Goal: Check status: Check status

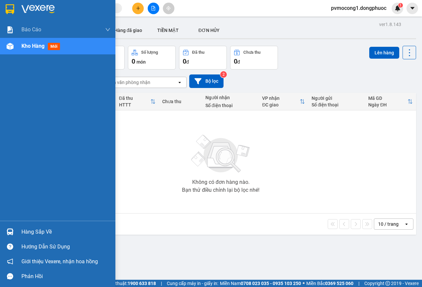
click at [8, 7] on img at bounding box center [10, 9] width 9 height 10
click at [31, 231] on div "Hàng sắp về" at bounding box center [65, 232] width 89 height 10
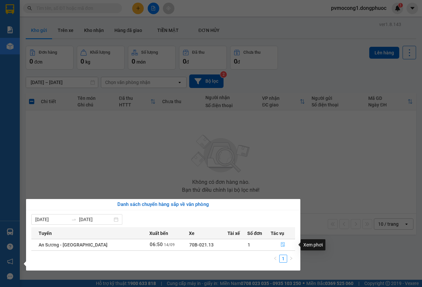
click at [281, 246] on icon "file-done" at bounding box center [283, 244] width 5 height 5
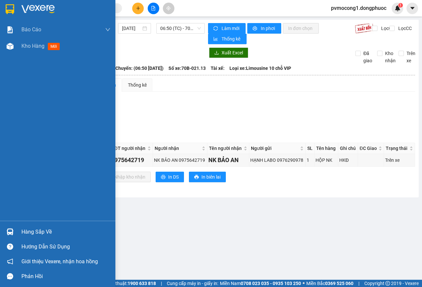
click at [8, 1] on div at bounding box center [57, 10] width 115 height 21
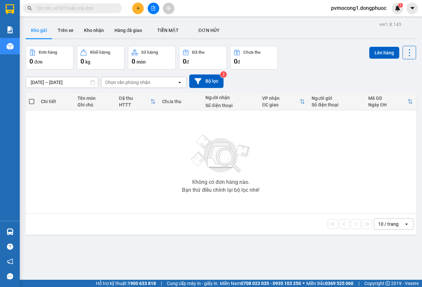
click at [35, 231] on div "10 / trang open" at bounding box center [221, 224] width 390 height 21
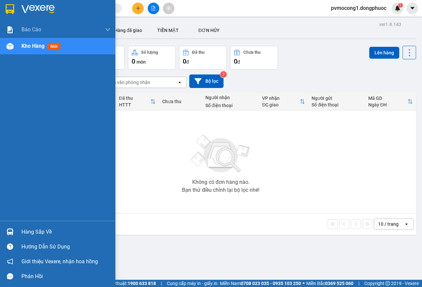
click at [33, 230] on div "Hàng sắp về" at bounding box center [65, 232] width 89 height 10
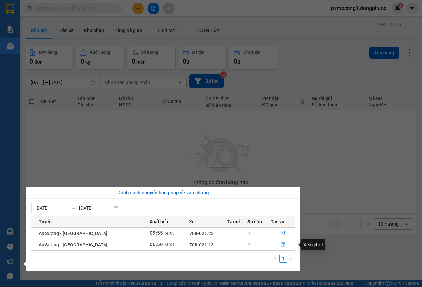
click at [281, 246] on icon "file-done" at bounding box center [283, 244] width 5 height 5
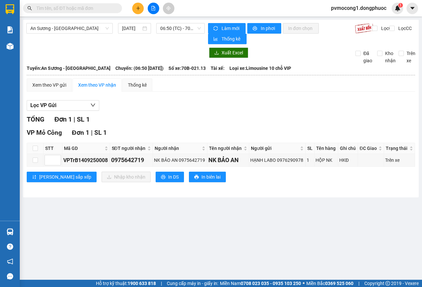
click at [38, 231] on main "An Sương - [GEOGRAPHIC_DATA] [DATE] 06:50 (TC) - 70B-021.13 Làm mới In phơi In …" at bounding box center [211, 140] width 422 height 280
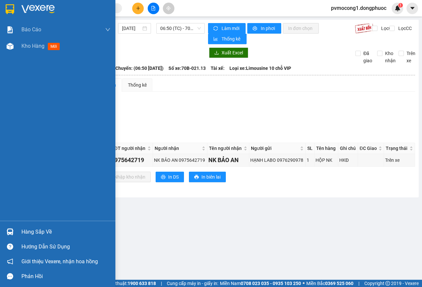
click at [36, 232] on div "Hàng sắp về" at bounding box center [65, 232] width 89 height 10
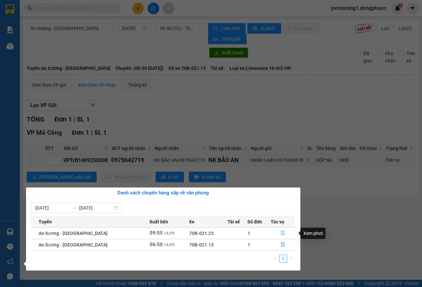
click at [281, 234] on icon "file-done" at bounding box center [283, 233] width 5 height 5
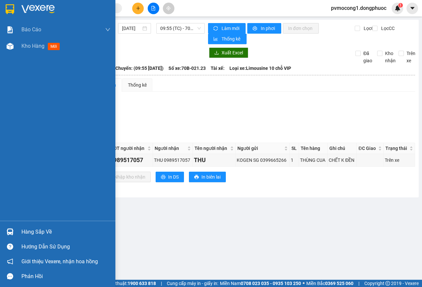
click at [45, 232] on div "Hàng sắp về" at bounding box center [65, 232] width 89 height 10
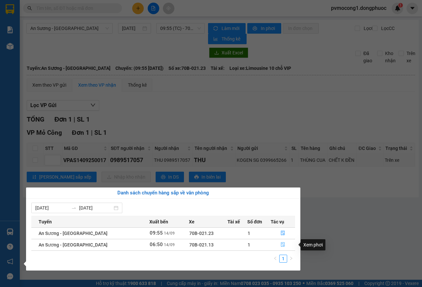
click at [281, 244] on icon "file-done" at bounding box center [283, 245] width 4 height 5
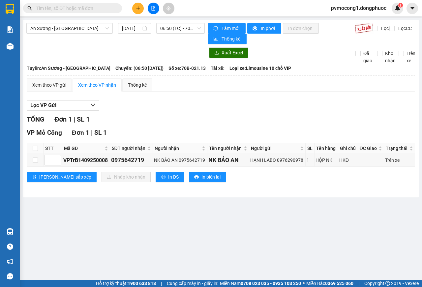
click at [83, 9] on input "text" at bounding box center [75, 8] width 78 height 7
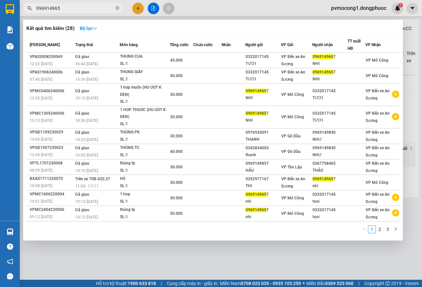
type input "0969149657"
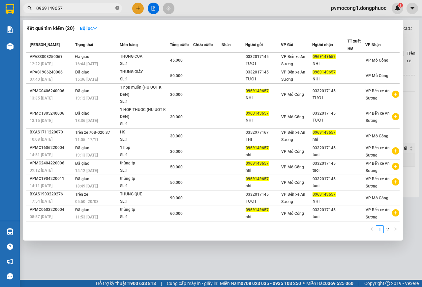
click at [116, 8] on icon "close-circle" at bounding box center [117, 8] width 4 height 4
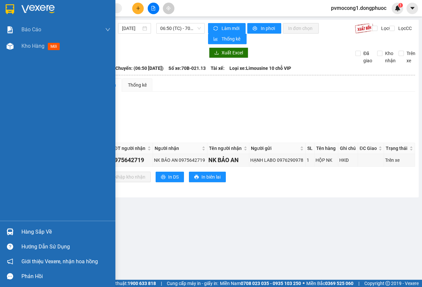
click at [28, 230] on div "Hàng sắp về" at bounding box center [65, 232] width 89 height 10
